Goal: Task Accomplishment & Management: Manage account settings

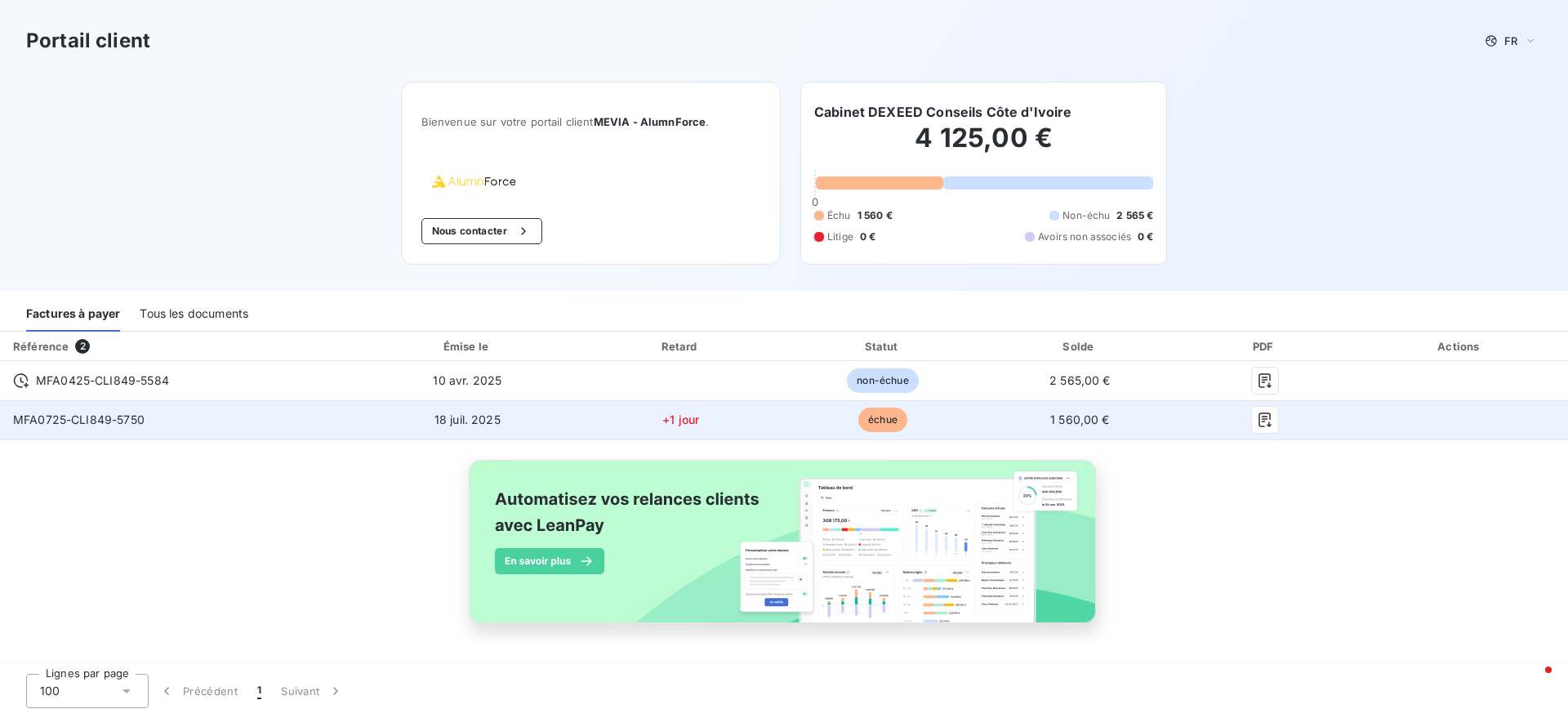
click at [169, 425] on td "MFA0725-CLI849-5750" at bounding box center [178, 419] width 356 height 39
click at [88, 413] on span "MFA0725-CLI849-5750" at bounding box center [78, 419] width 131 height 14
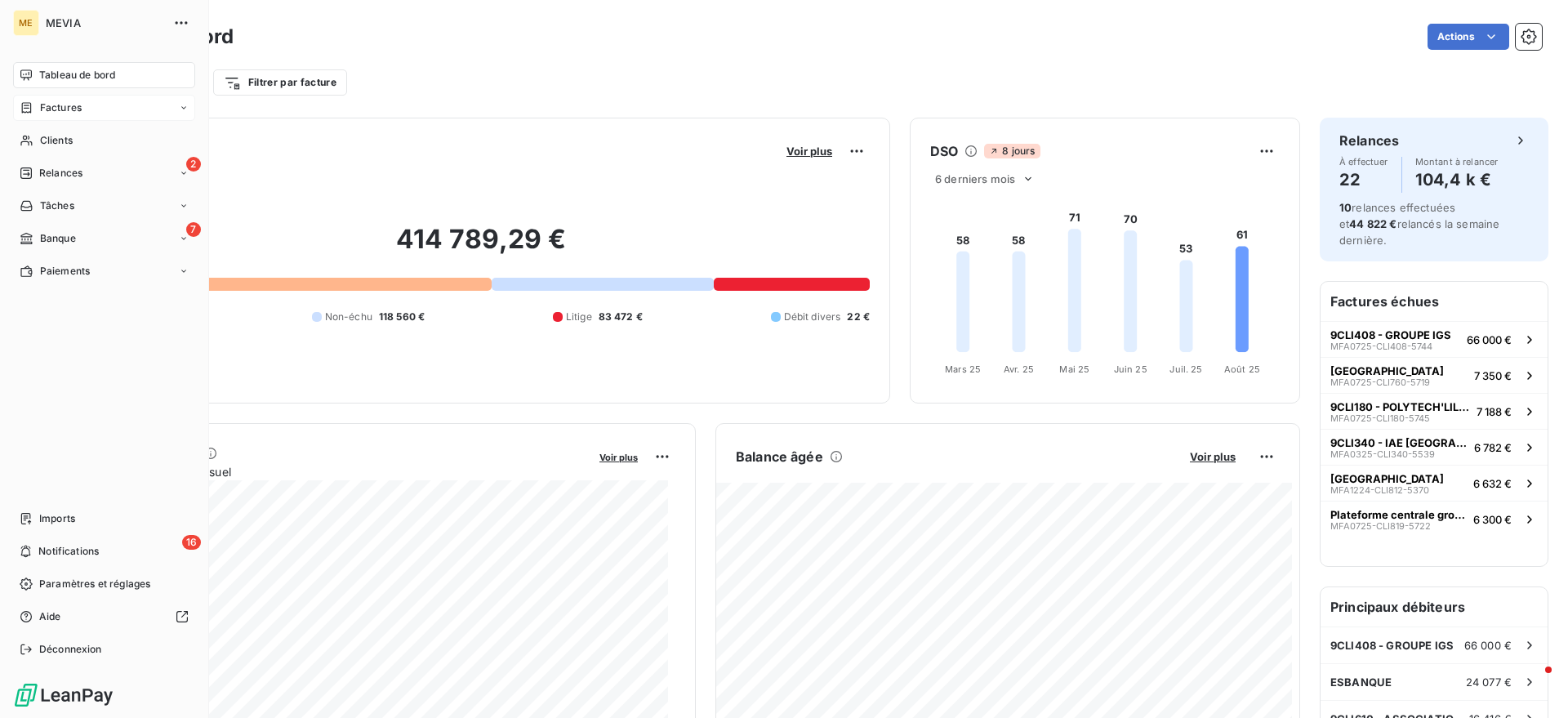
click at [34, 110] on div "Factures" at bounding box center [51, 107] width 62 height 15
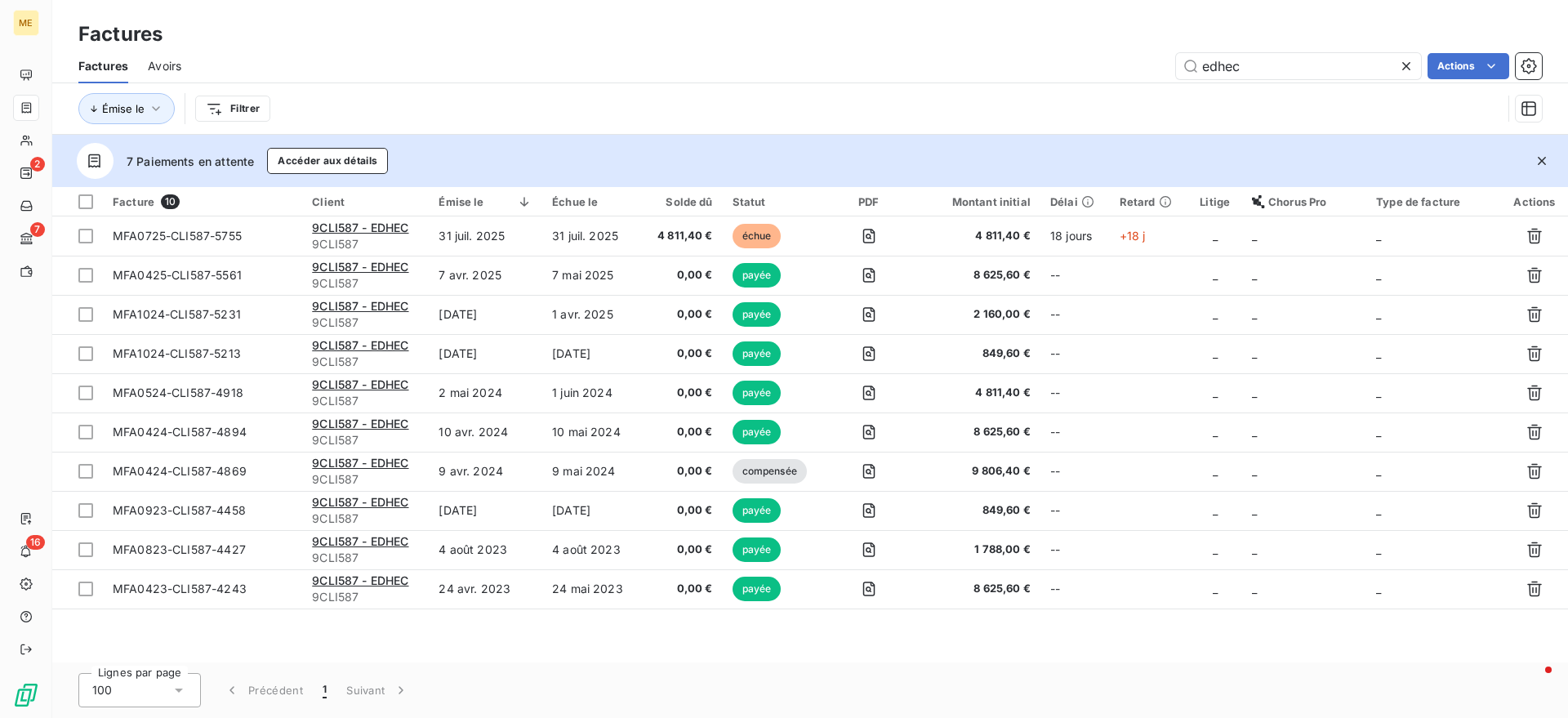
drag, startPoint x: 1324, startPoint y: 54, endPoint x: 860, endPoint y: 29, distance: 464.7
click at [860, 29] on div "Factures Factures Avoirs edhec Actions Émise le Filtrer" at bounding box center [810, 67] width 1516 height 135
type input "cli218"
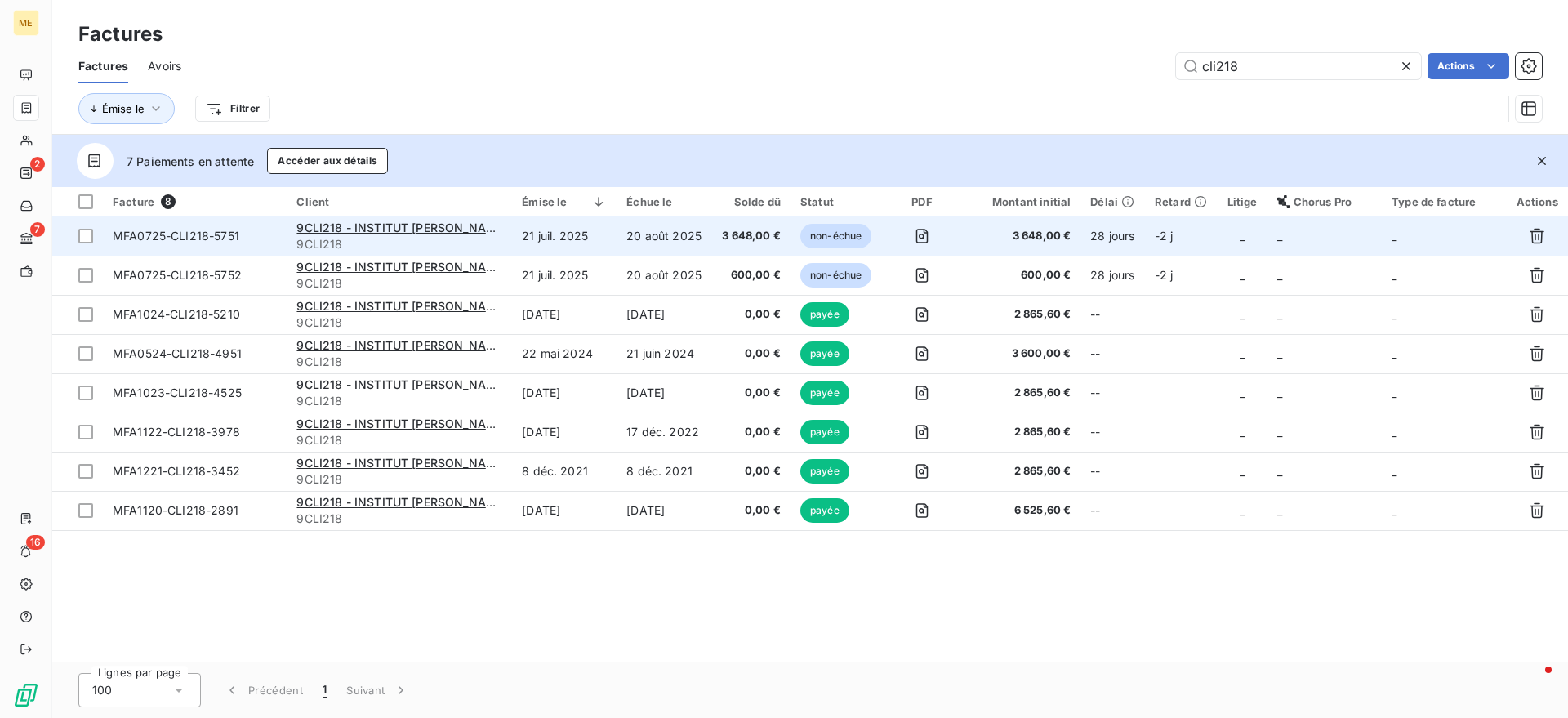
click at [688, 237] on td "20 août 2025" at bounding box center [664, 236] width 95 height 39
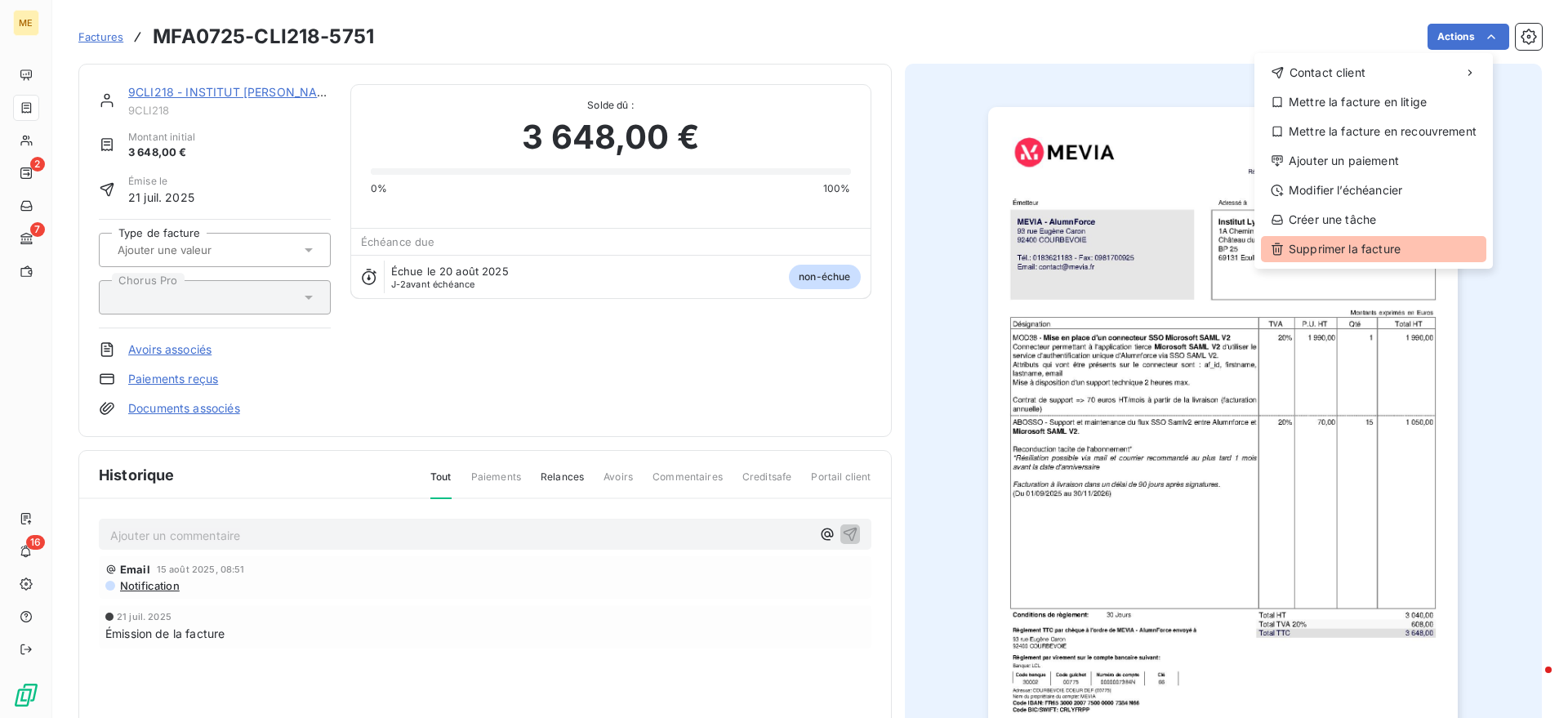
click at [1344, 249] on div "Supprimer la facture" at bounding box center [1373, 249] width 226 height 26
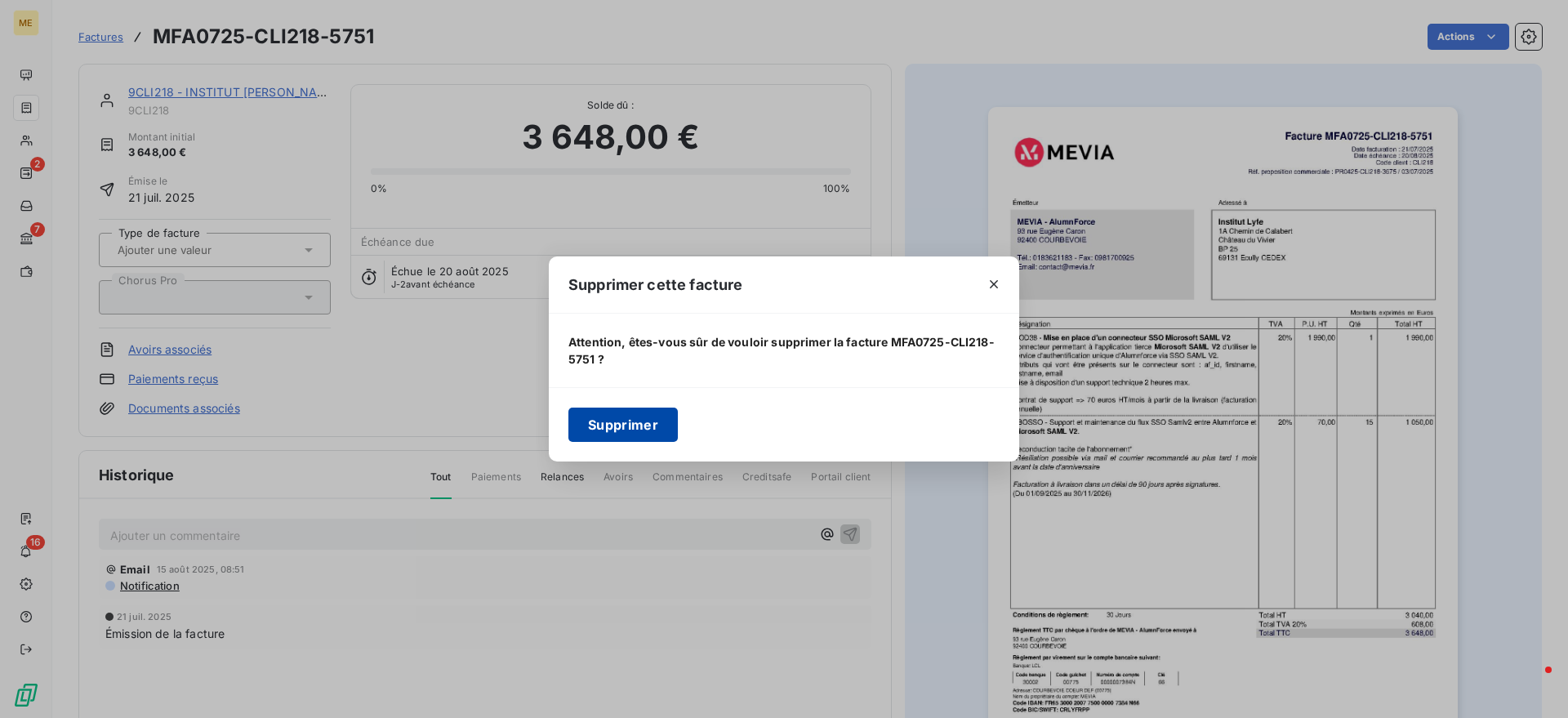
click at [625, 433] on button "Supprimer" at bounding box center [623, 425] width 110 height 34
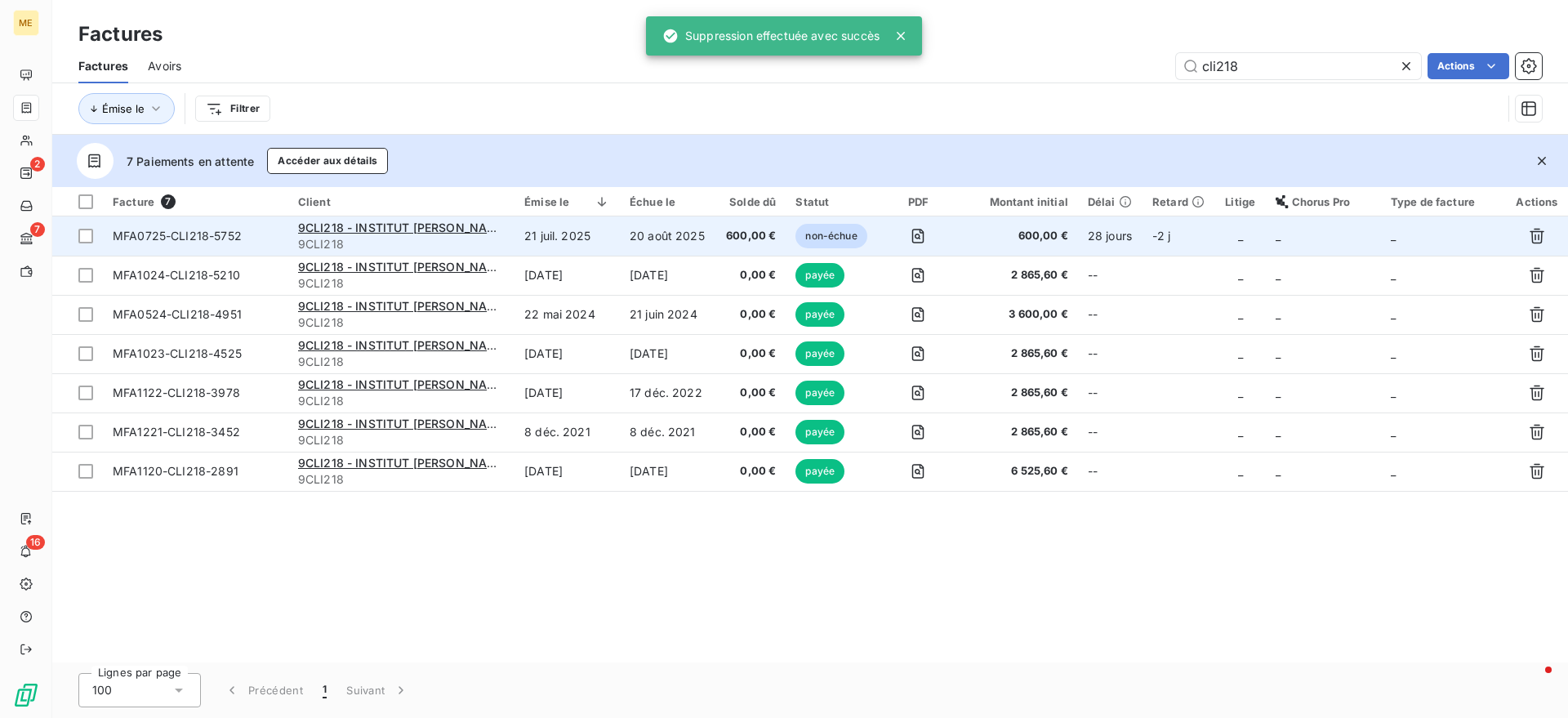
click at [250, 226] on td "MFA0725-CLI218-5752" at bounding box center [196, 236] width 185 height 39
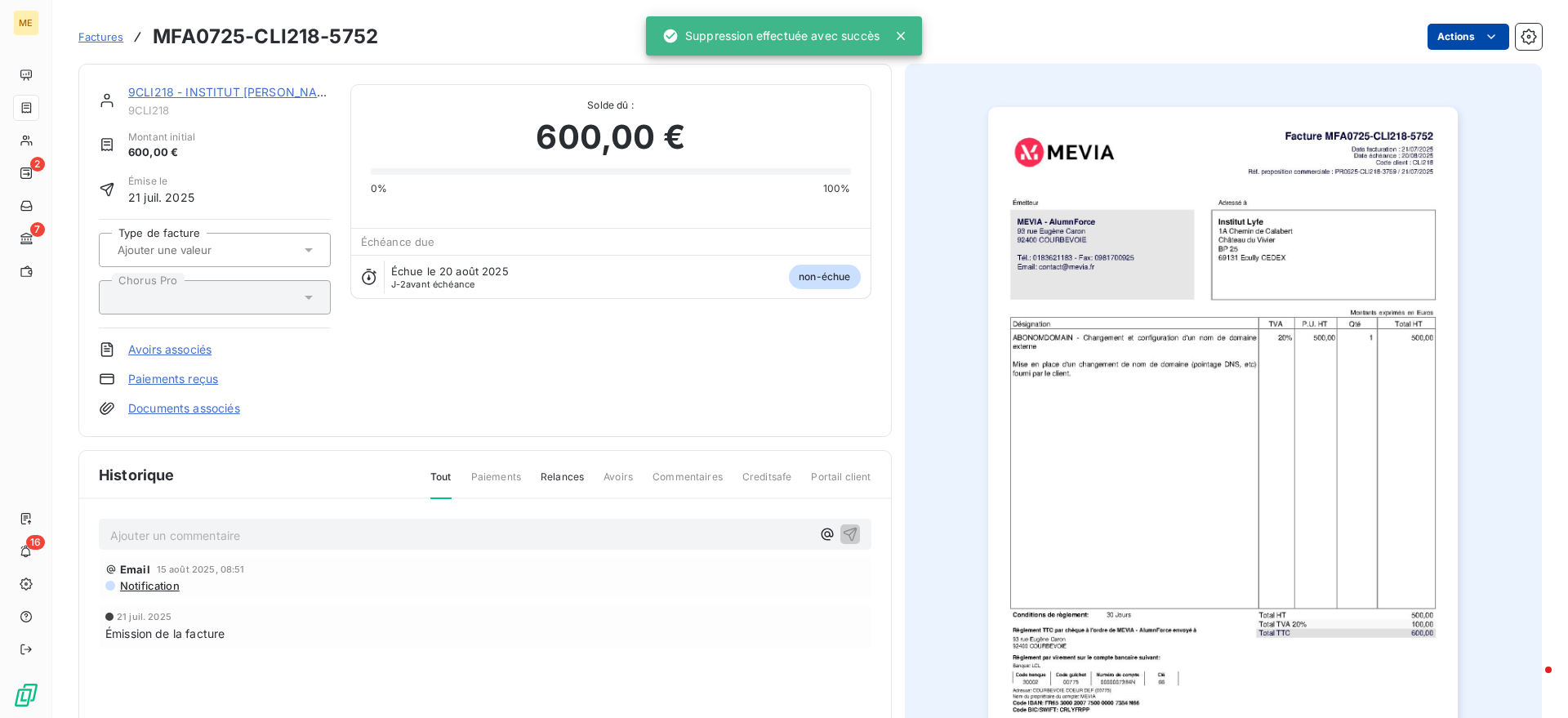
click at [1456, 43] on html "ME 2 7 16 Factures MFA0725-CLI218-5752 Actions 9CLI218 - INSTITUT [PERSON_NAME]…" at bounding box center [784, 359] width 1568 height 718
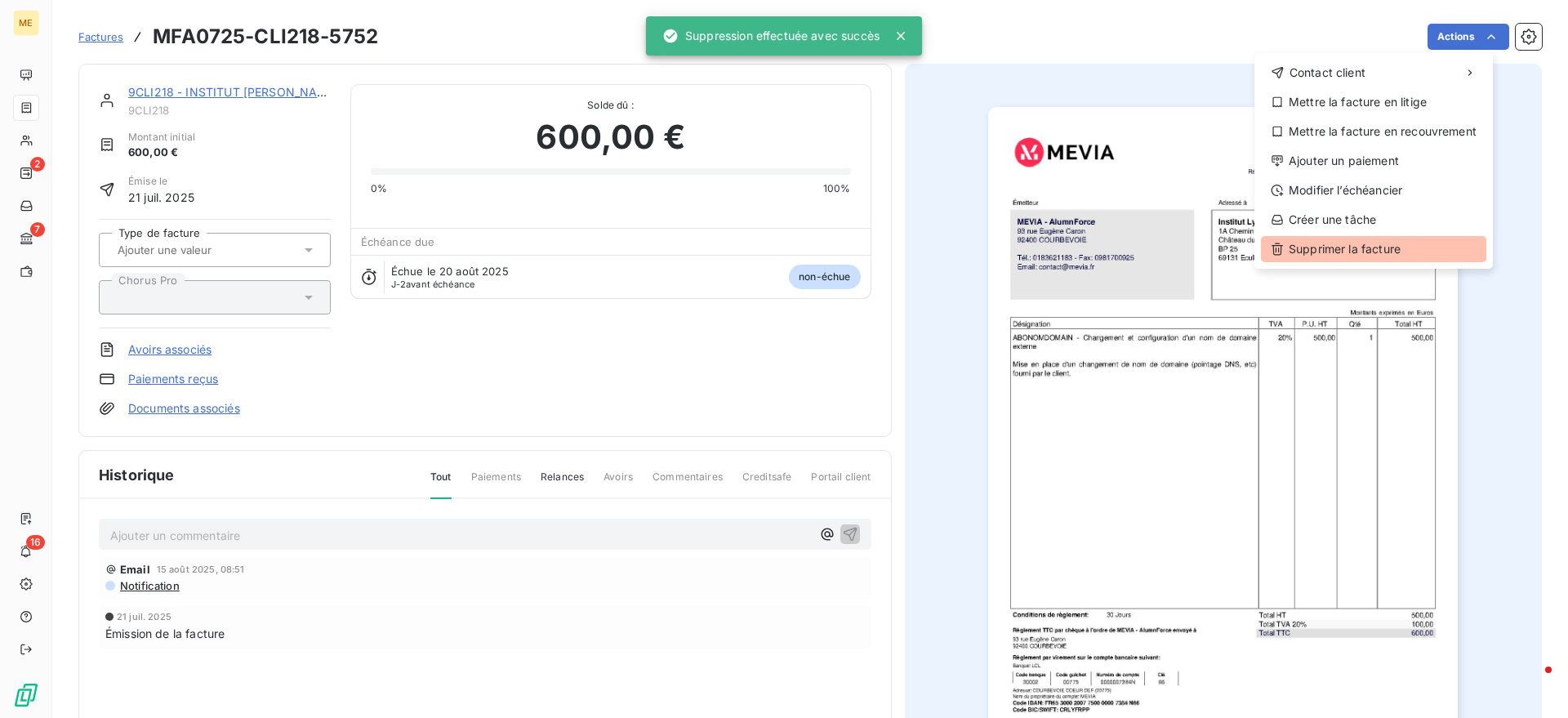
click at [1310, 246] on div "Supprimer la facture" at bounding box center [1373, 249] width 226 height 26
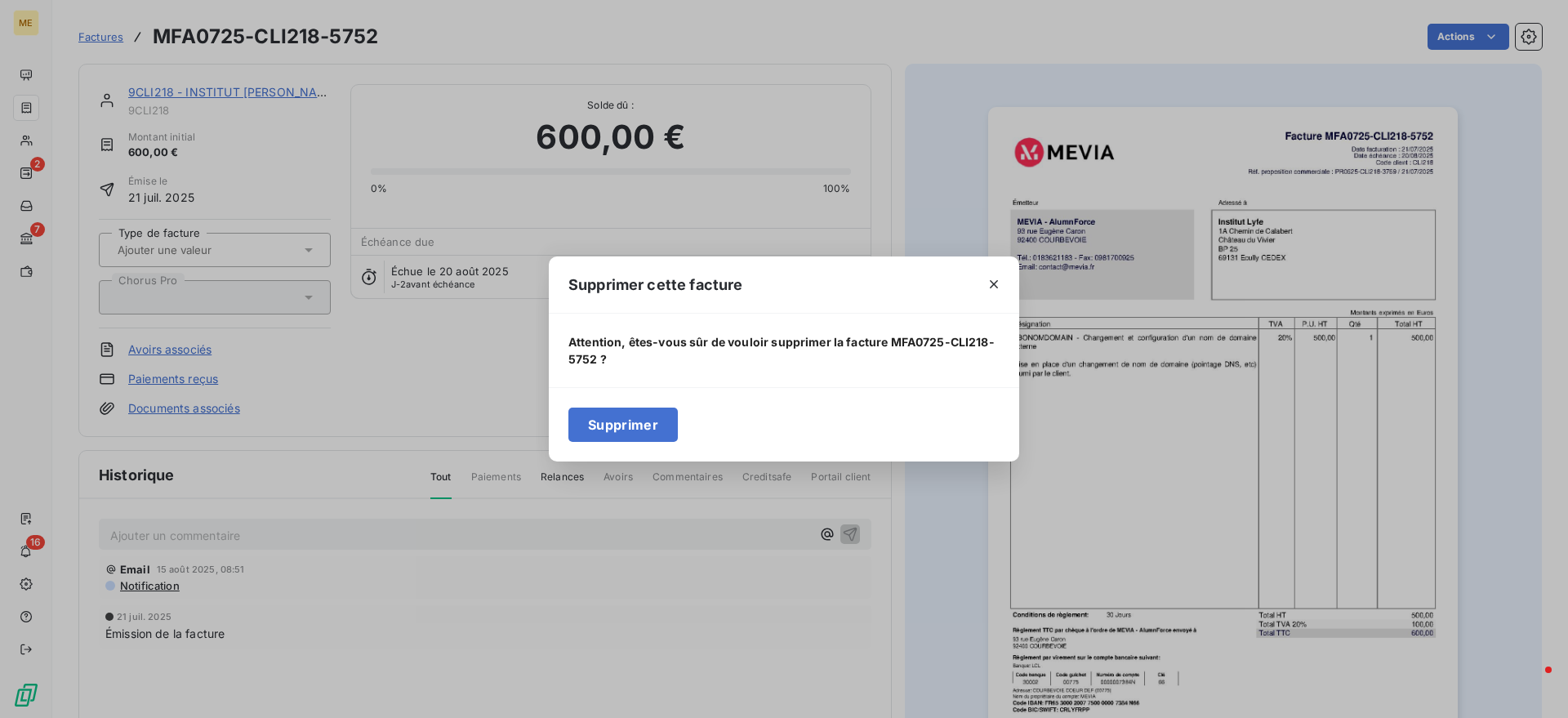
drag, startPoint x: 629, startPoint y: 414, endPoint x: 593, endPoint y: 400, distance: 38.6
click at [627, 415] on button "Supprimer" at bounding box center [623, 425] width 110 height 34
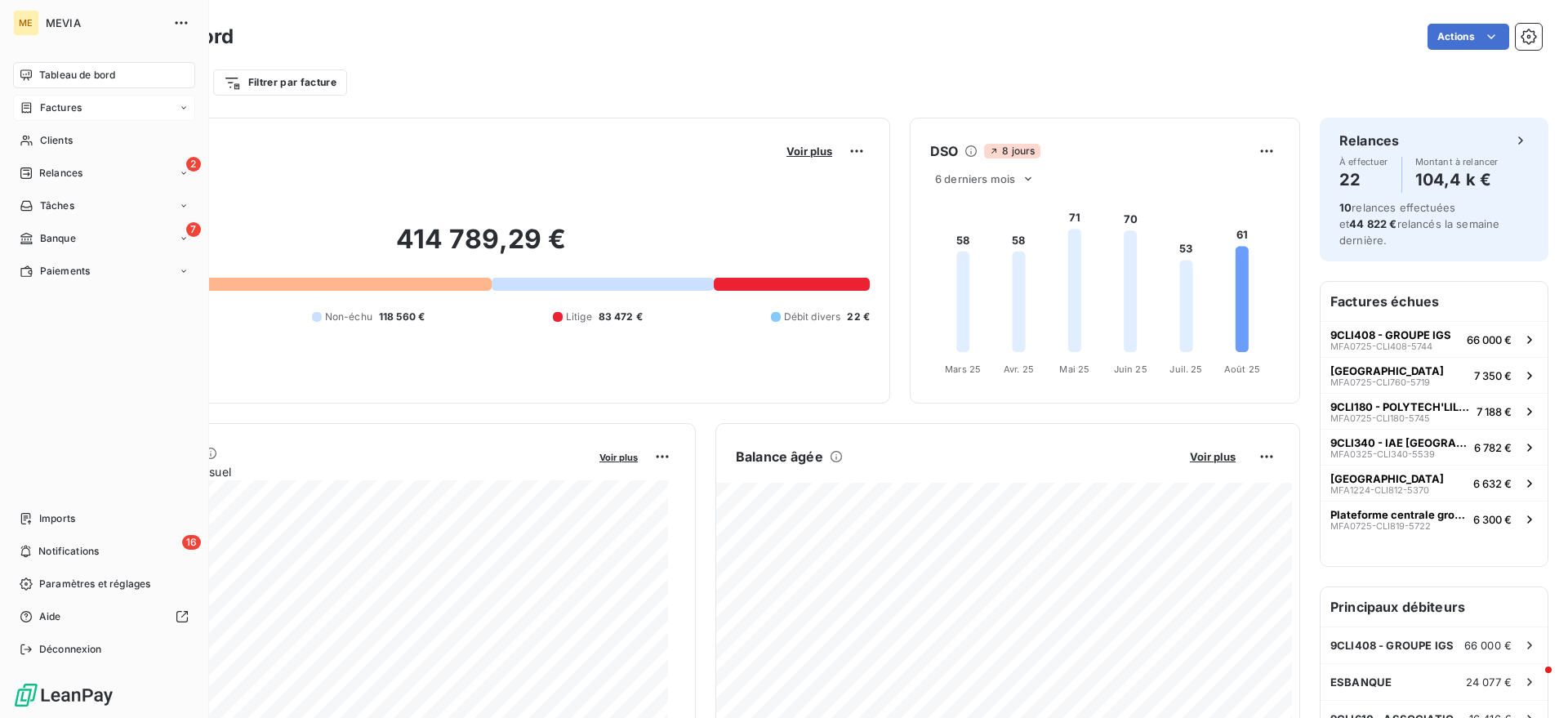
click at [42, 111] on span "Factures" at bounding box center [61, 107] width 42 height 15
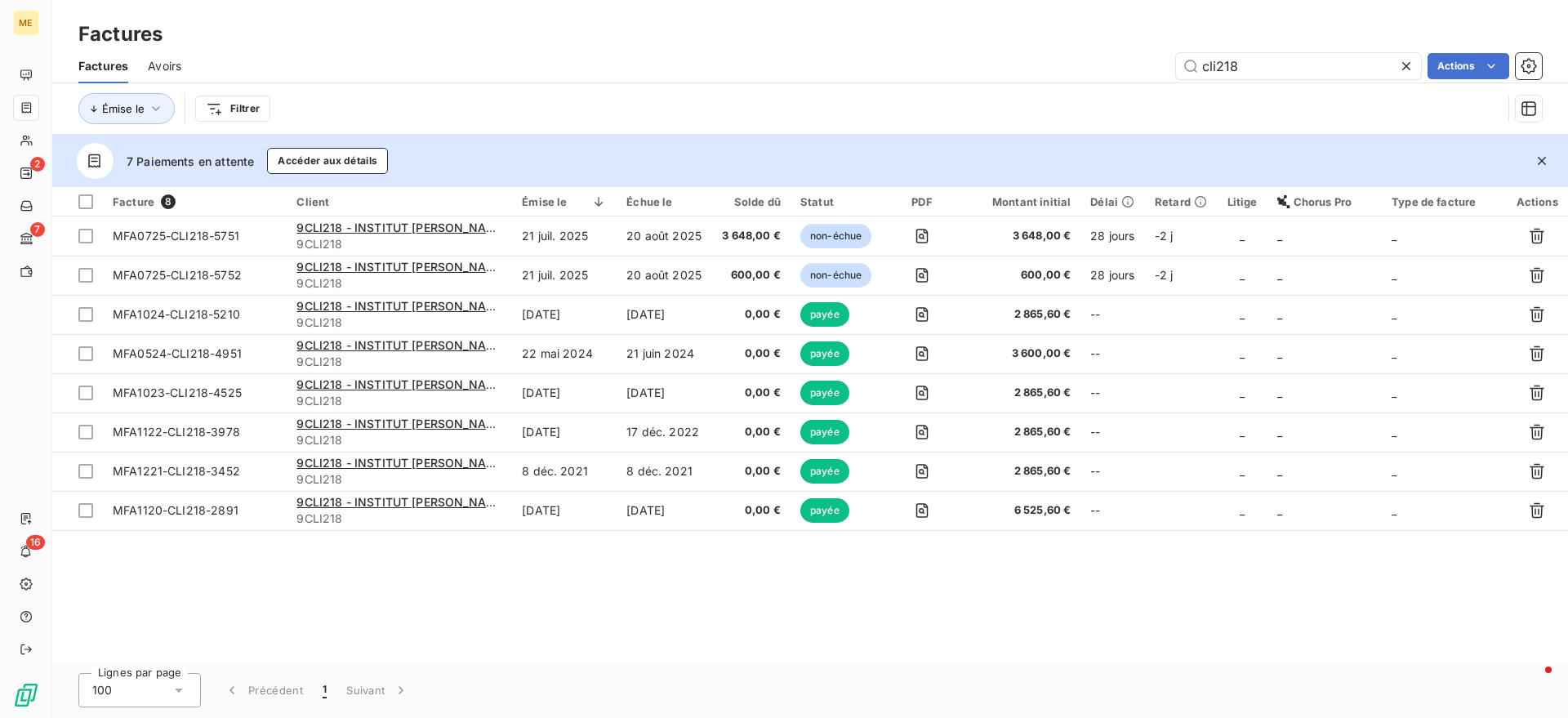
drag, startPoint x: 1377, startPoint y: 70, endPoint x: 1058, endPoint y: 31, distance: 321.4
click at [1058, 31] on div "Factures Factures Avoirs cli218 Actions Émise le Filtrer" at bounding box center [810, 67] width 1516 height 135
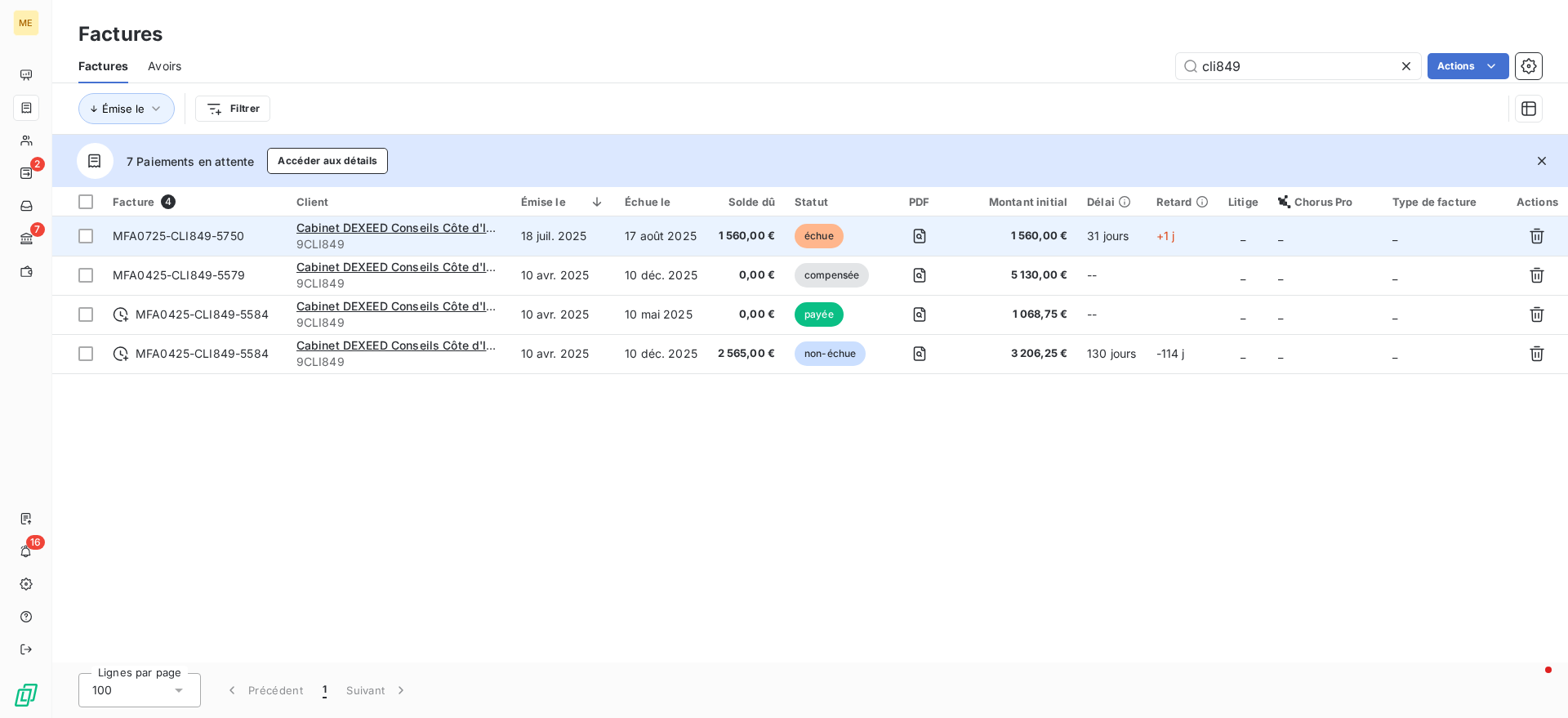
type input "cli849"
click at [772, 230] on span "1 560,00 €" at bounding box center [747, 236] width 58 height 16
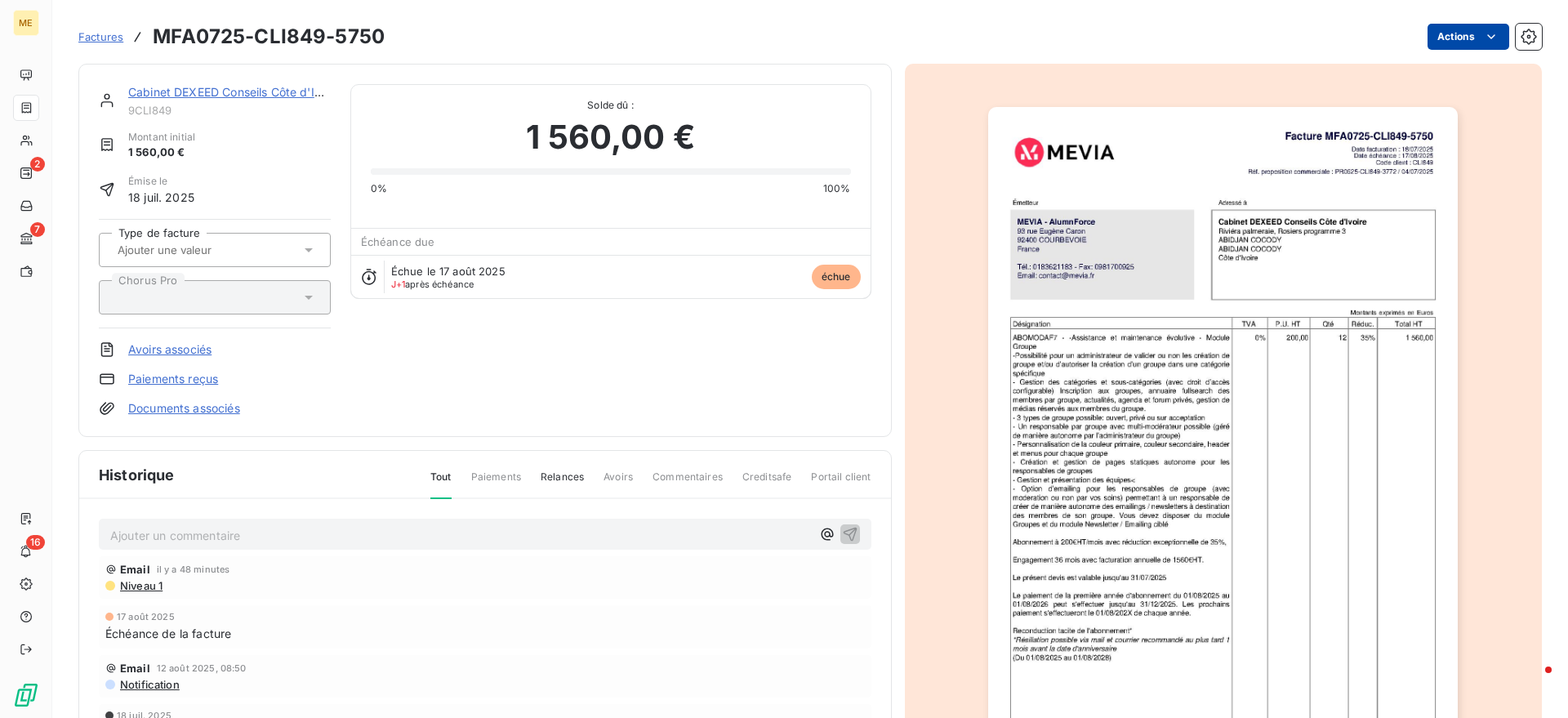
click at [1440, 45] on html "ME 2 7 16 Factures MFA0725-CLI849-5750 Actions Cabinet DEXEED Conseils [GEOGRAP…" at bounding box center [784, 359] width 1568 height 718
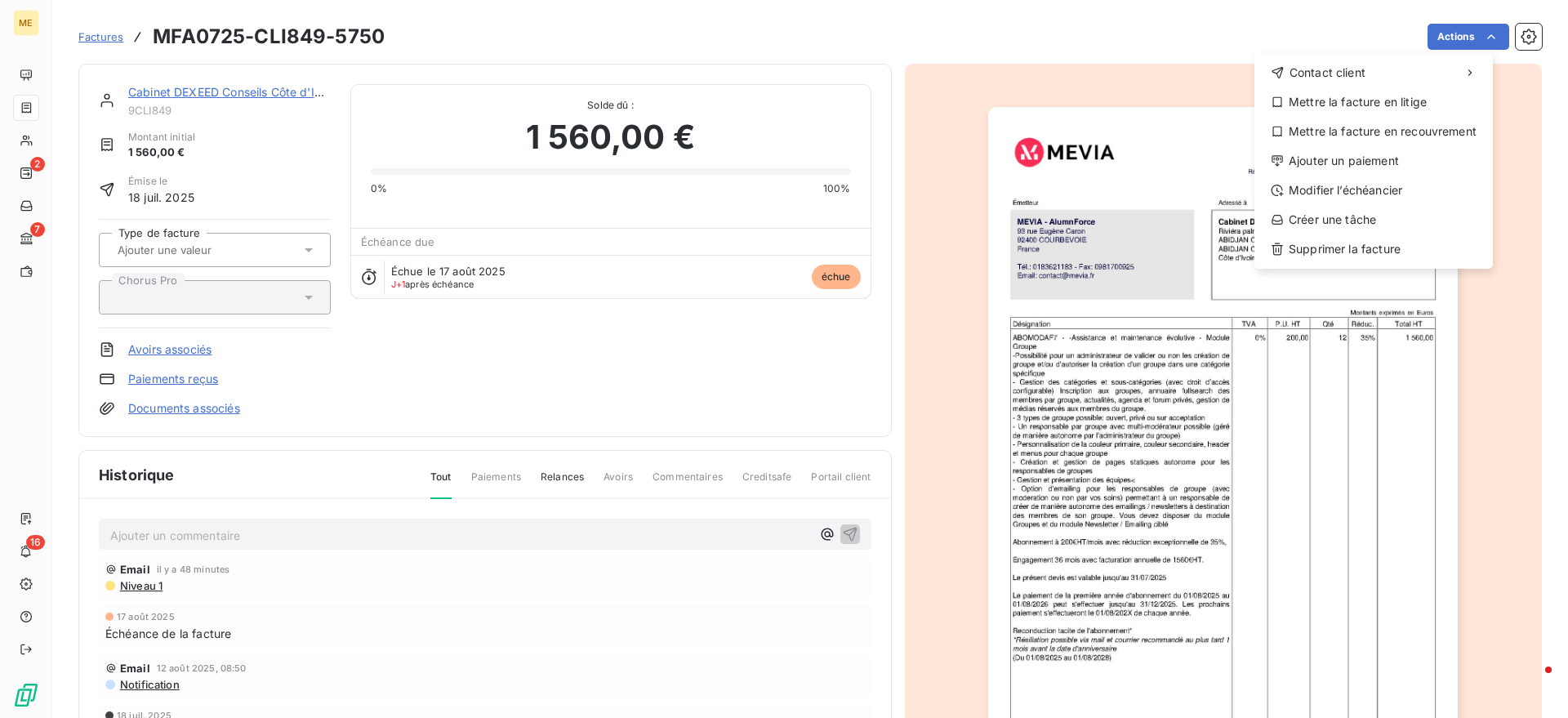
drag, startPoint x: 1361, startPoint y: 238, endPoint x: 407, endPoint y: 581, distance: 1013.8
click at [407, 581] on html "ME 2 7 16 Factures MFA0725-CLI849-5750 Actions Contact client Mettre la facture…" at bounding box center [784, 359] width 1568 height 718
click at [1305, 262] on div "Contact client Mettre la facture en litige Mettre la facture en recouvrement Aj…" at bounding box center [1374, 160] width 239 height 215
click at [1311, 245] on div "Supprimer la facture" at bounding box center [1373, 249] width 226 height 26
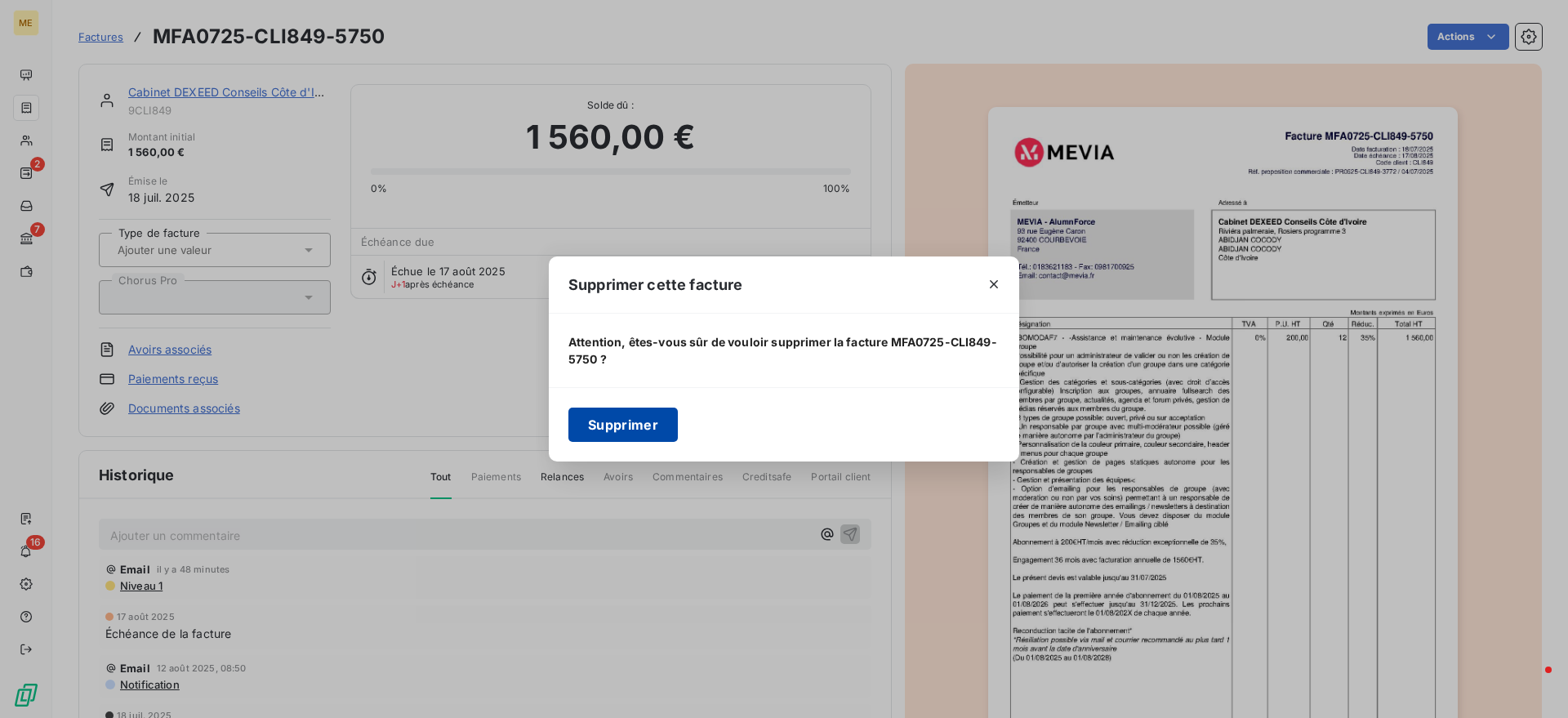
click at [621, 417] on button "Supprimer" at bounding box center [623, 425] width 110 height 34
